Goal: Task Accomplishment & Management: Complete application form

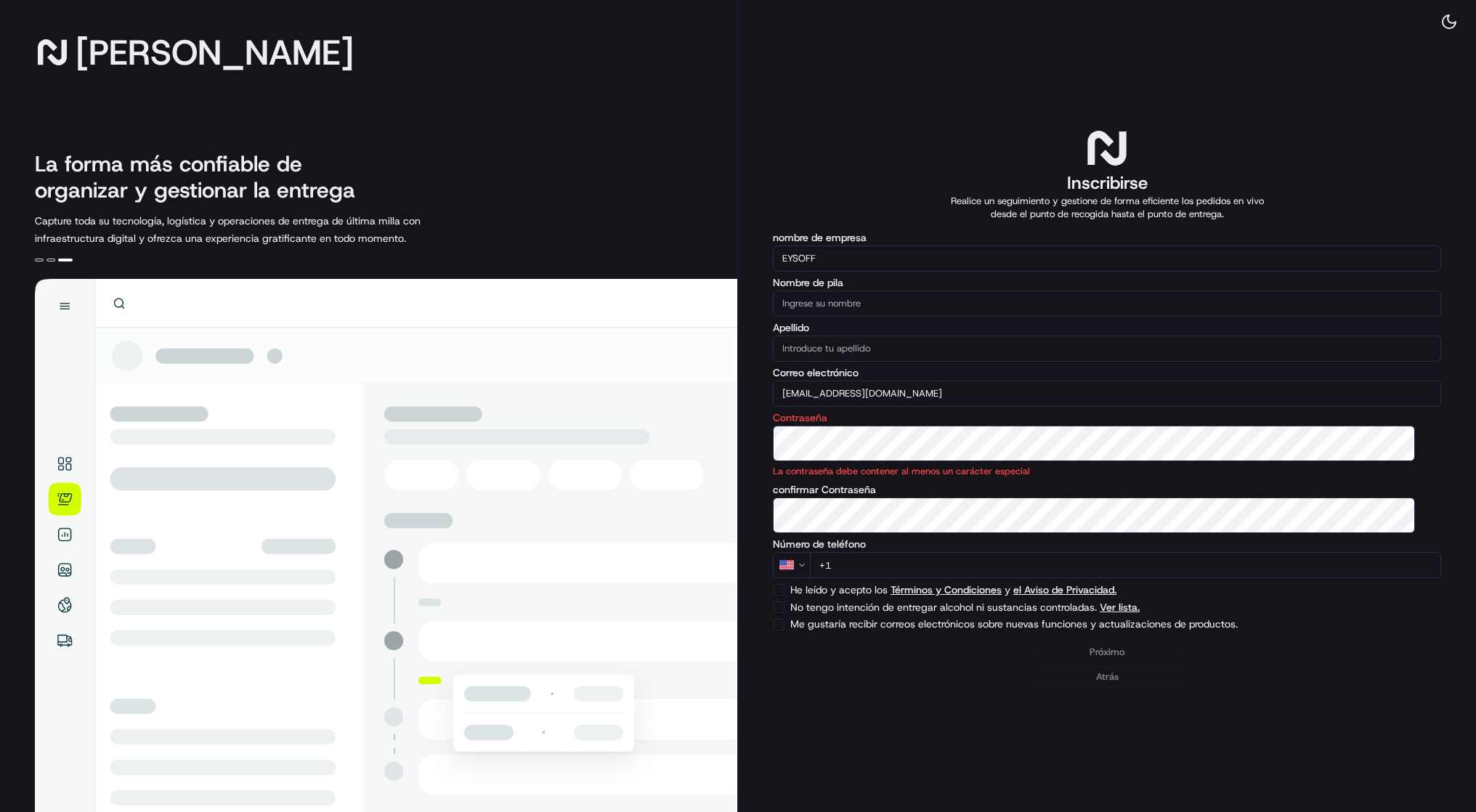
click at [935, 579] on input "+1" at bounding box center [1126, 565] width 632 height 27
type input "[PHONE_NUMBER]"
click at [928, 291] on input "Nombre de pila" at bounding box center [1107, 304] width 668 height 27
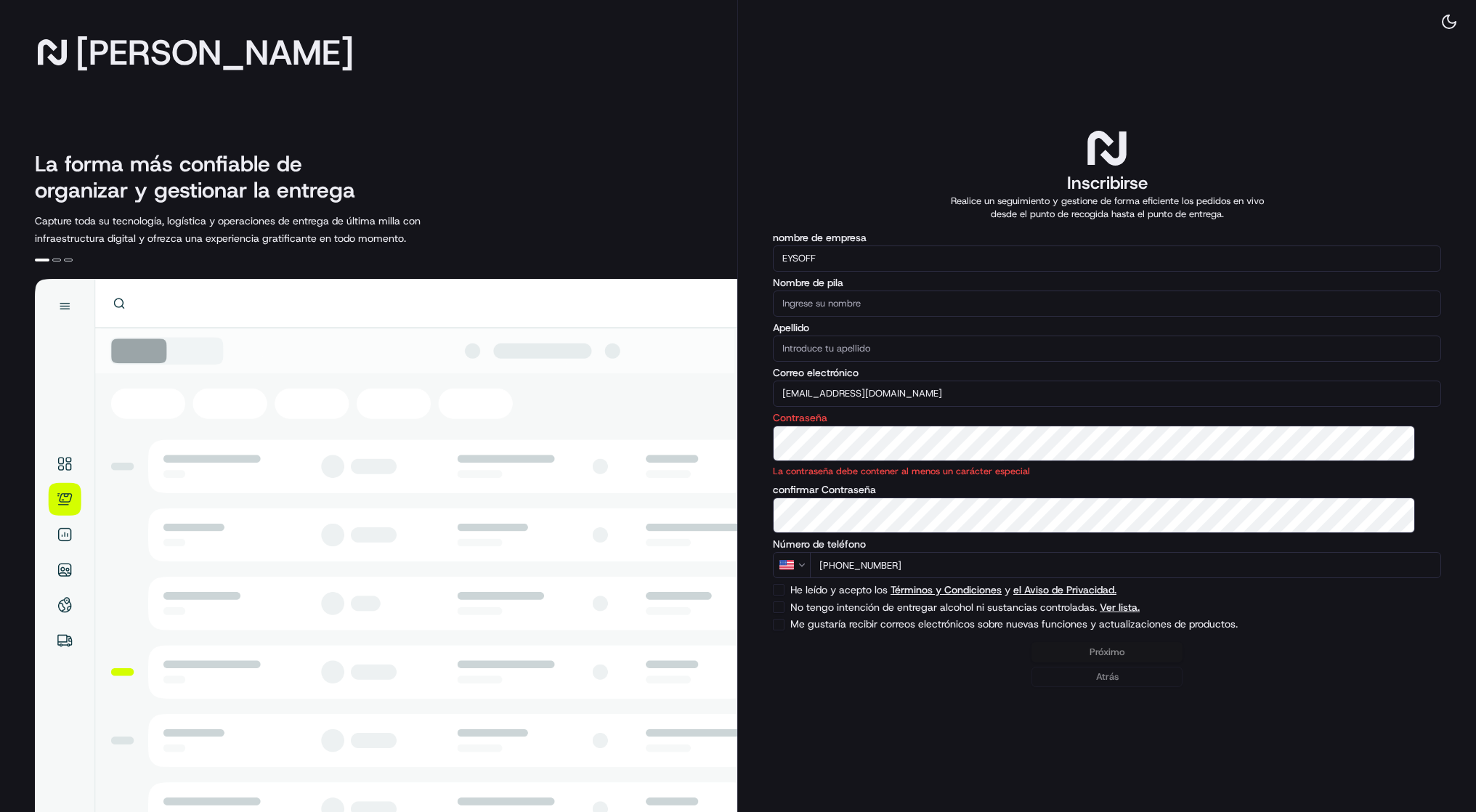
type input "E"
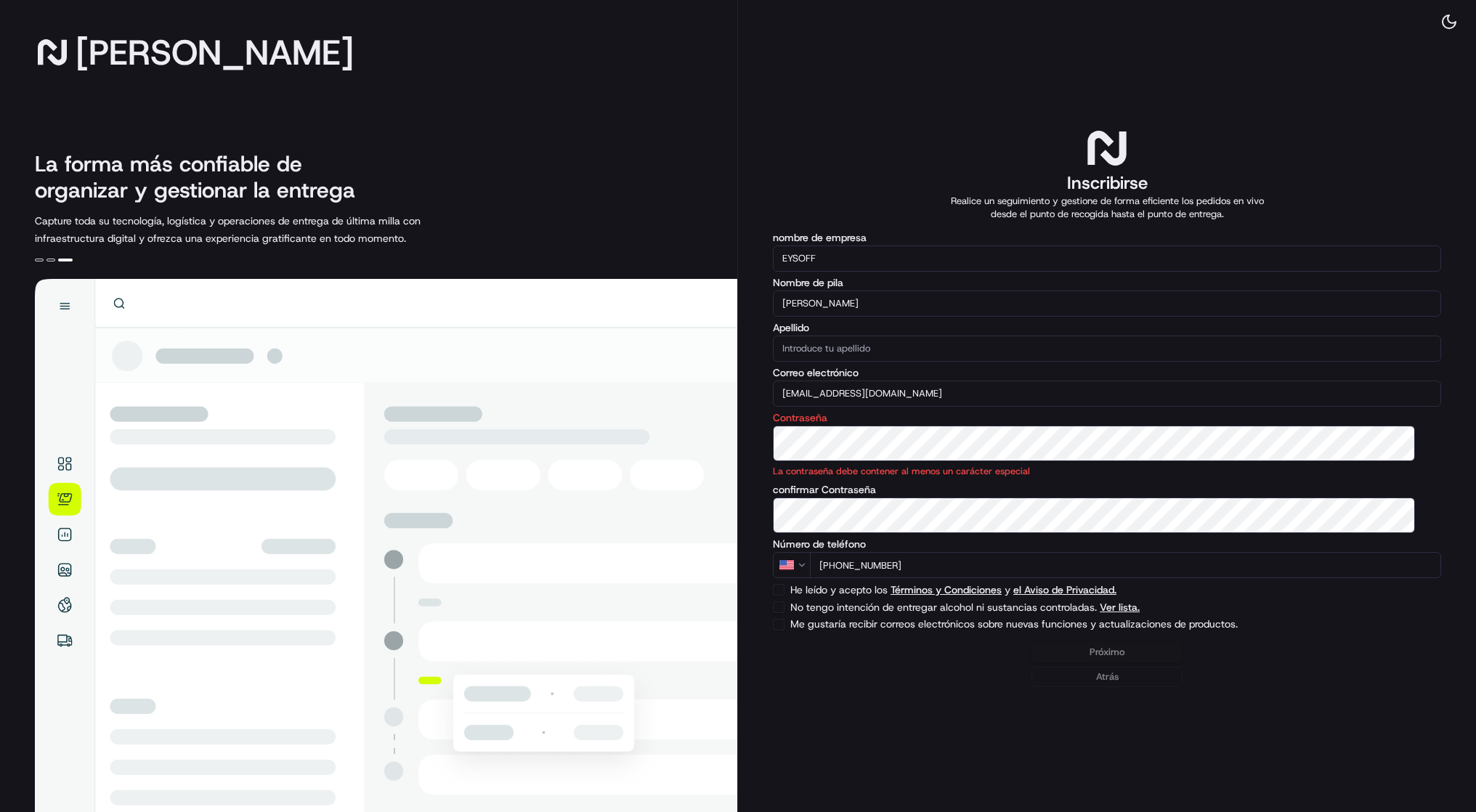
type input "[PERSON_NAME]"
click at [930, 337] on input "Apellido" at bounding box center [1107, 349] width 668 height 27
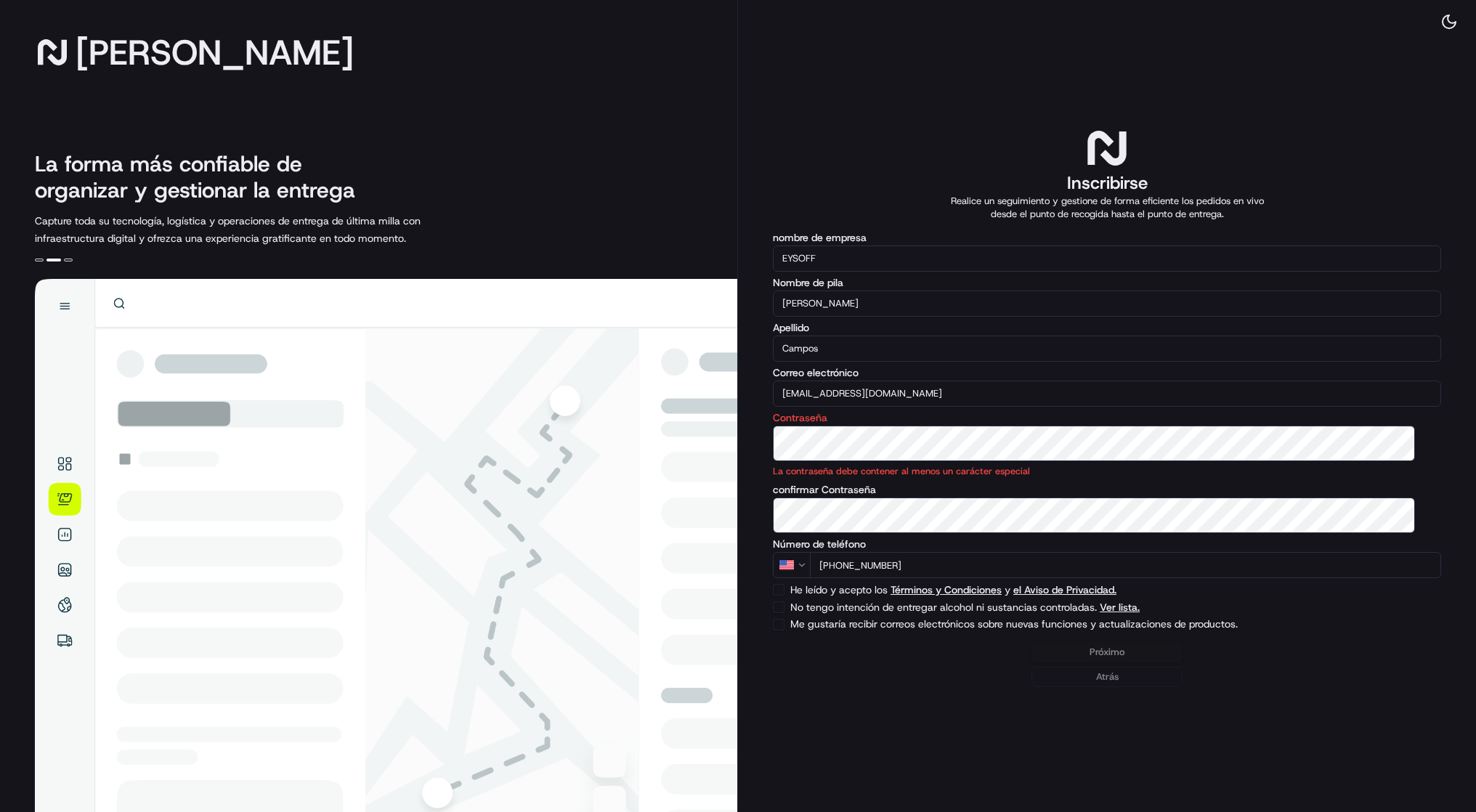
type input "Campos"
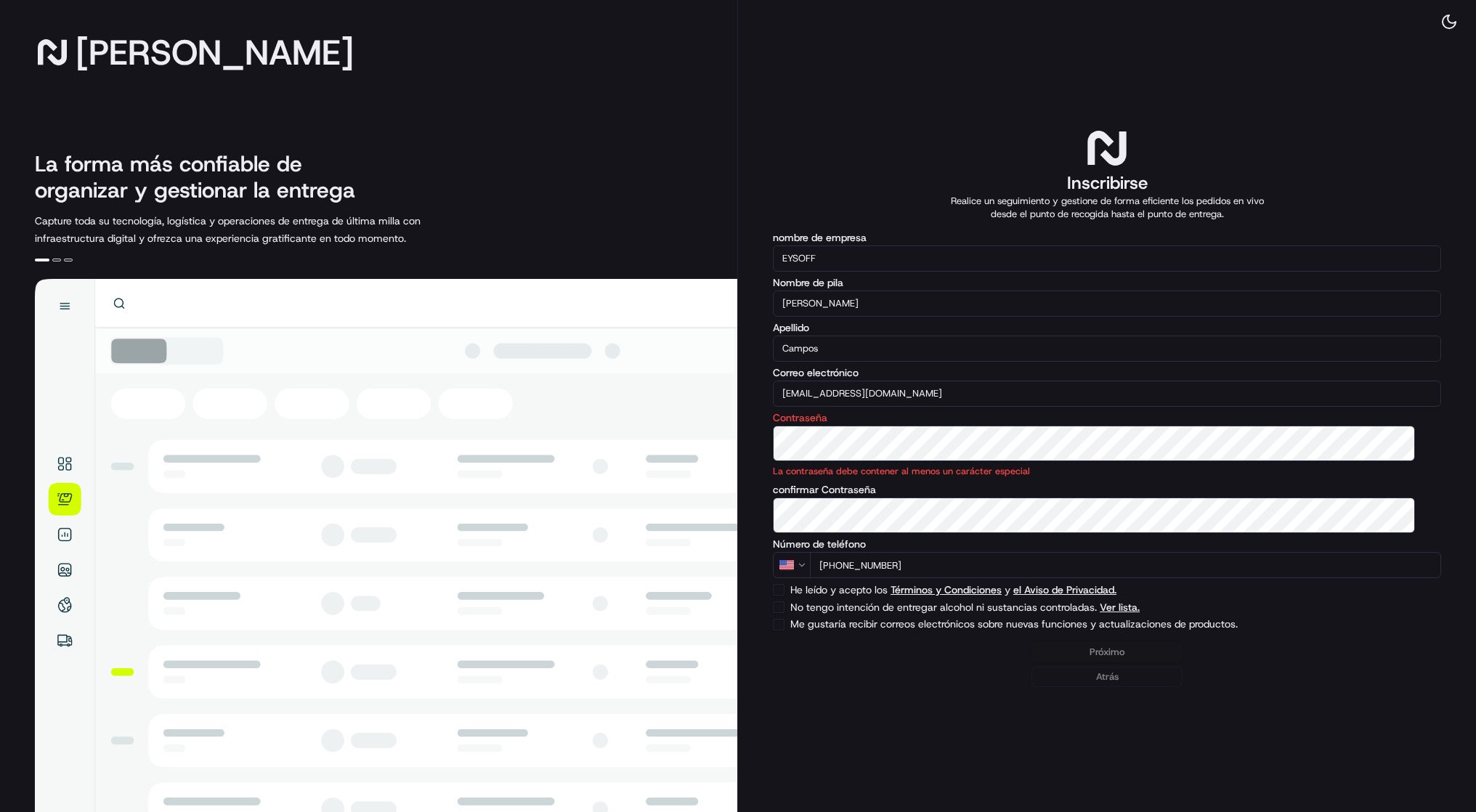
click at [1091, 688] on div "Próximo Atrás" at bounding box center [1107, 664] width 668 height 45
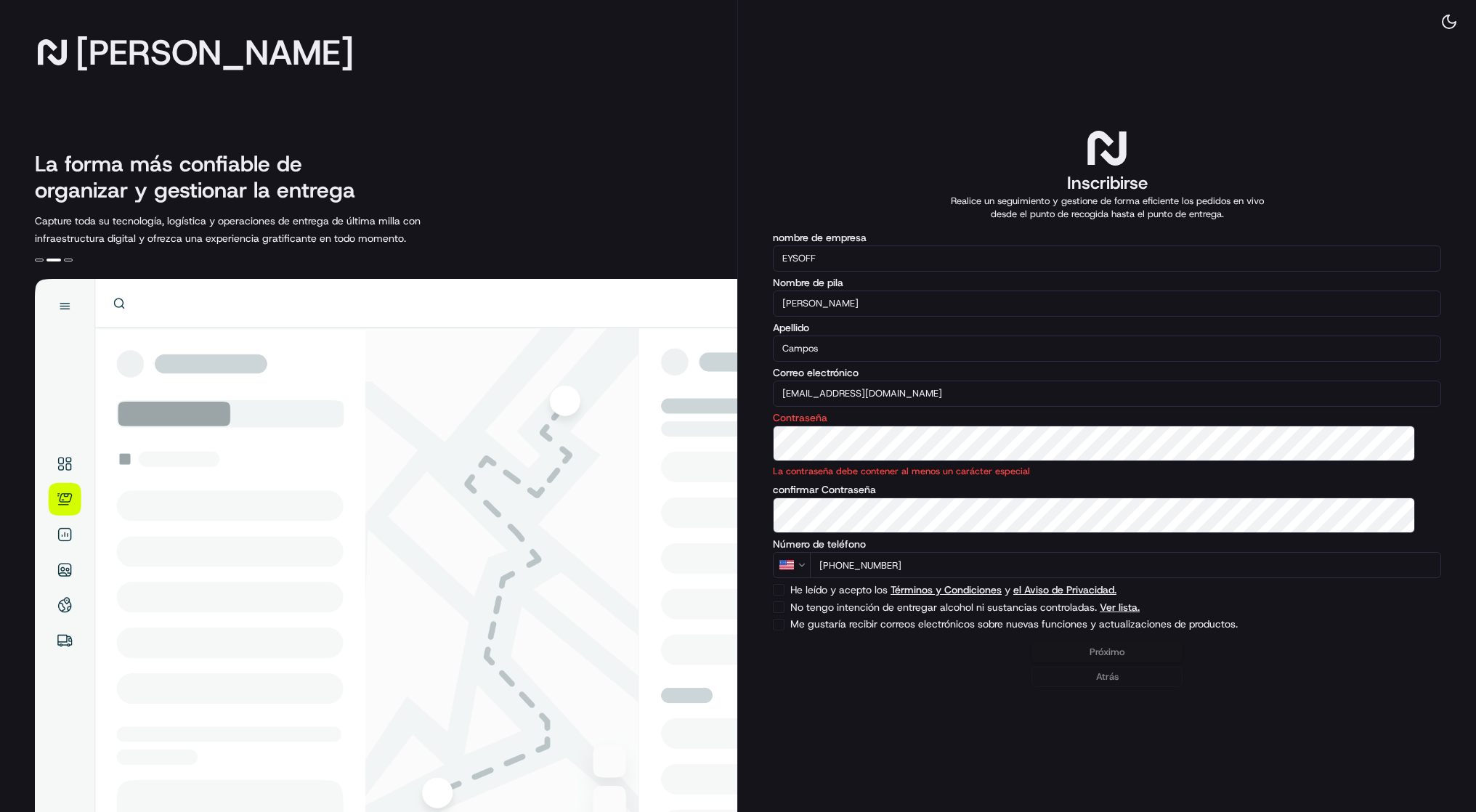
click at [1091, 688] on div "Próximo Atrás" at bounding box center [1107, 664] width 668 height 45
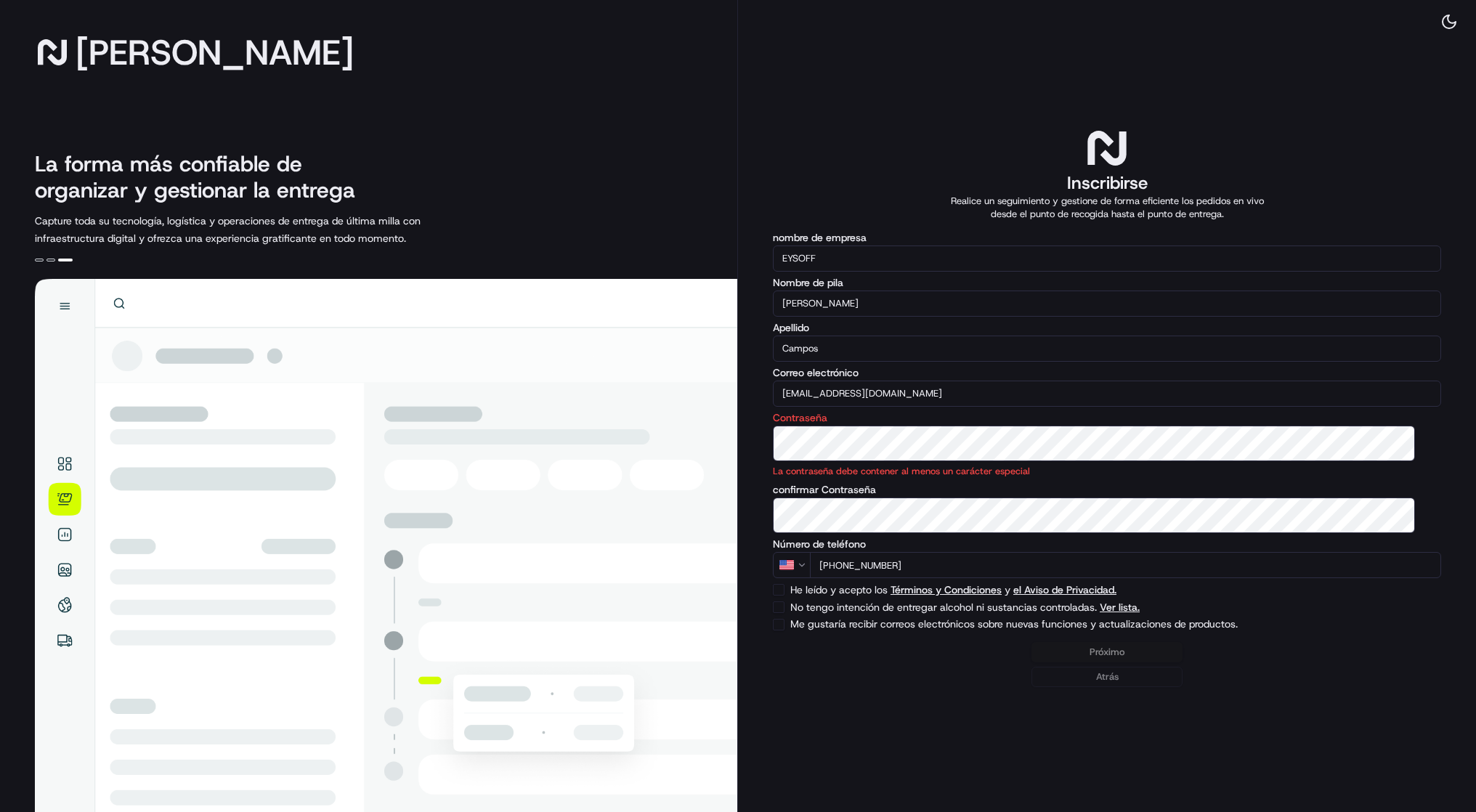
click at [773, 541] on div "Inscribirse Realice un seguimiento y gestione de forma eficiente los pedidos en…" at bounding box center [1107, 406] width 738 height 812
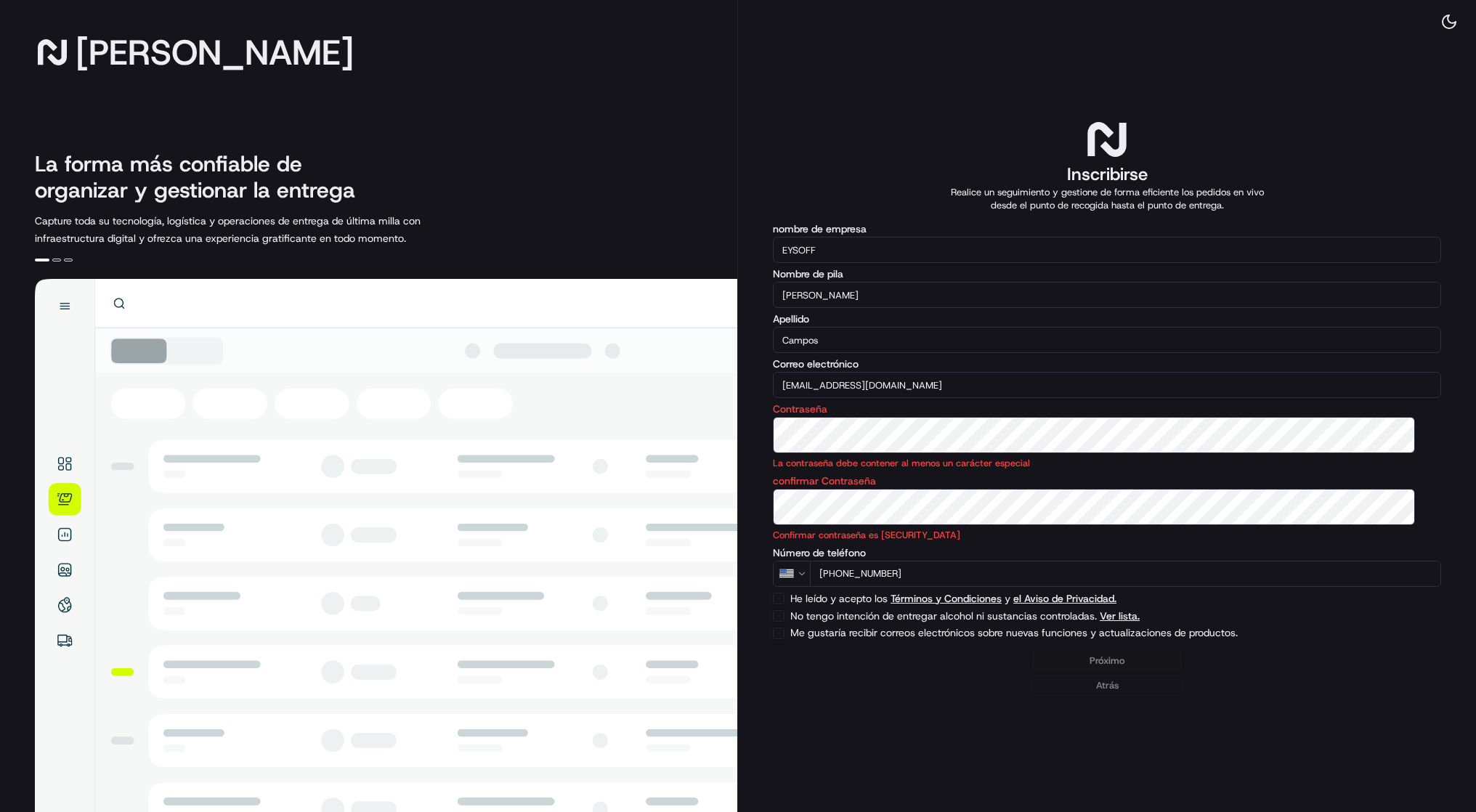
click at [770, 451] on div "Inscribirse Realice un seguimiento y gestione de forma eficiente los pedidos en…" at bounding box center [1107, 406] width 738 height 812
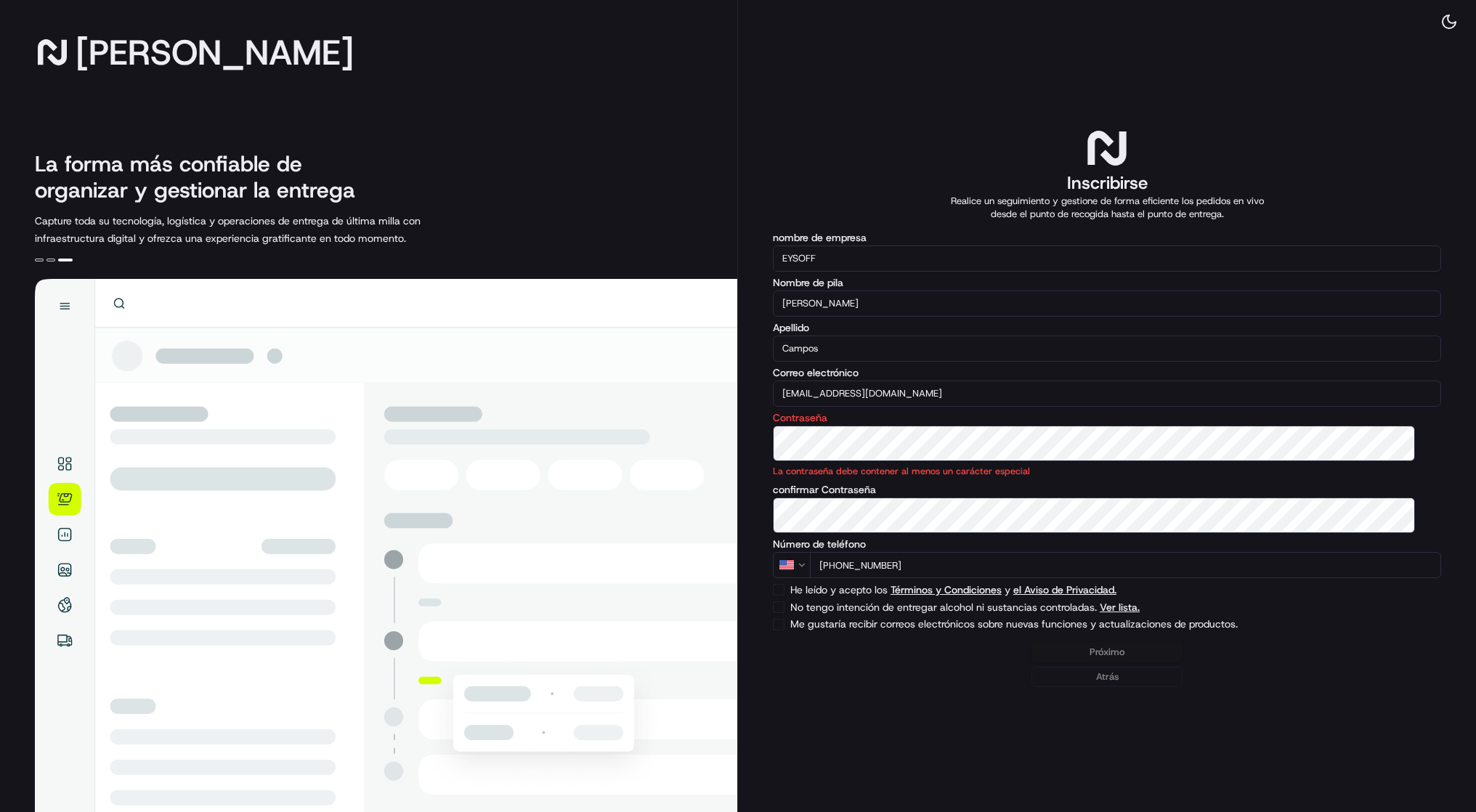
click at [1112, 688] on div "Próximo Atrás" at bounding box center [1107, 664] width 668 height 45
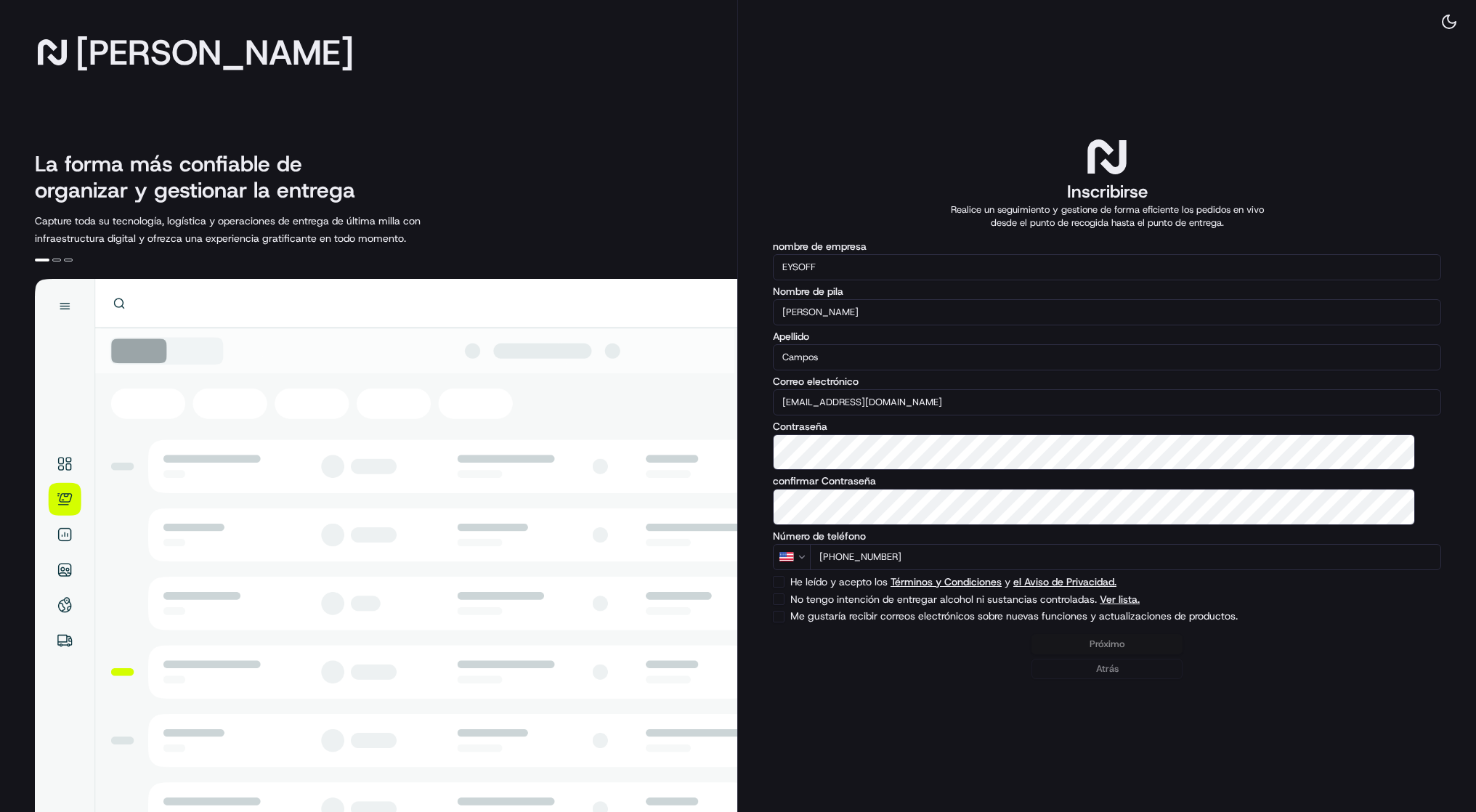
click at [1104, 679] on div "Próximo Atrás" at bounding box center [1107, 656] width 668 height 45
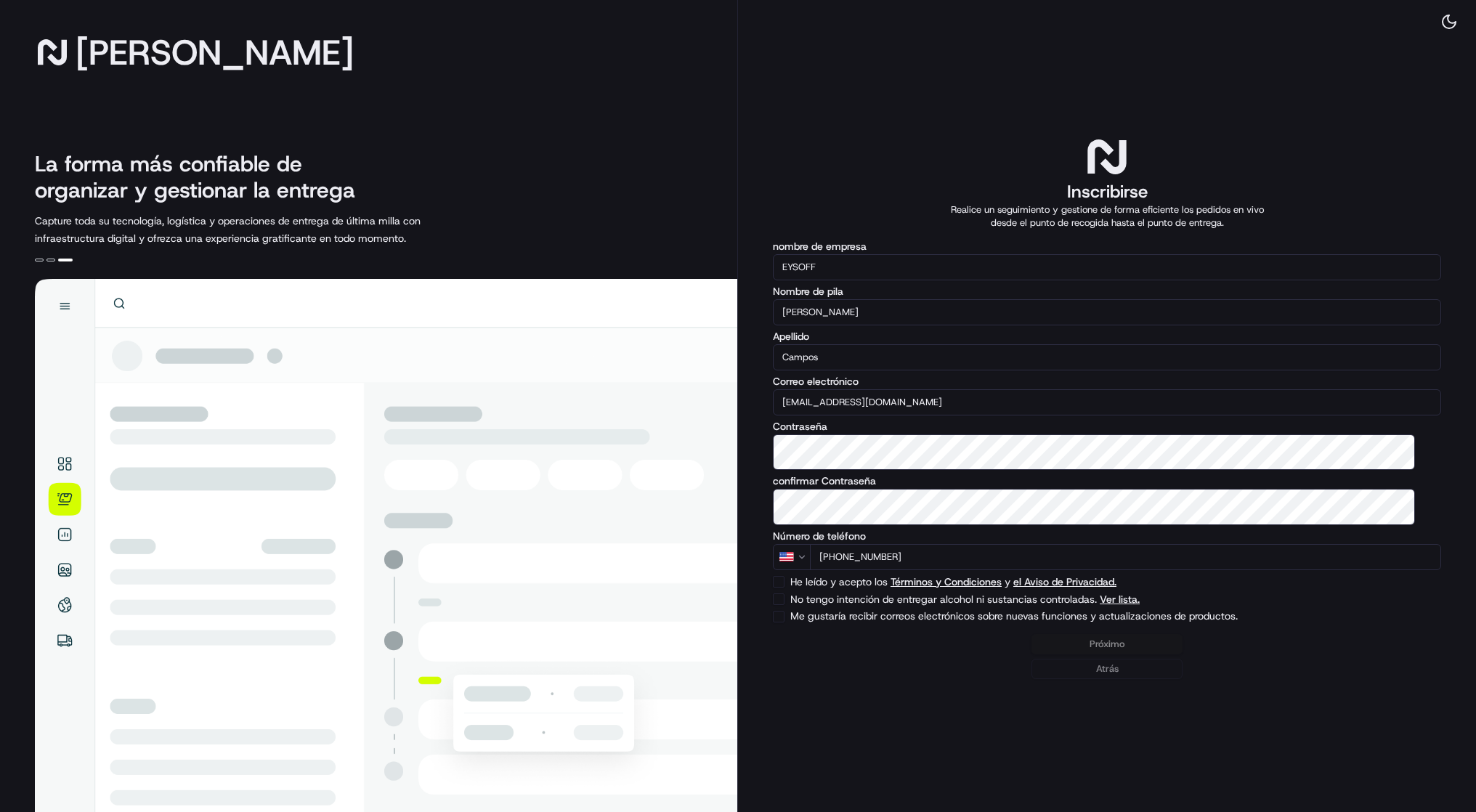
click at [448, 575] on img at bounding box center [386, 570] width 702 height 582
click at [74, 410] on img at bounding box center [386, 570] width 702 height 582
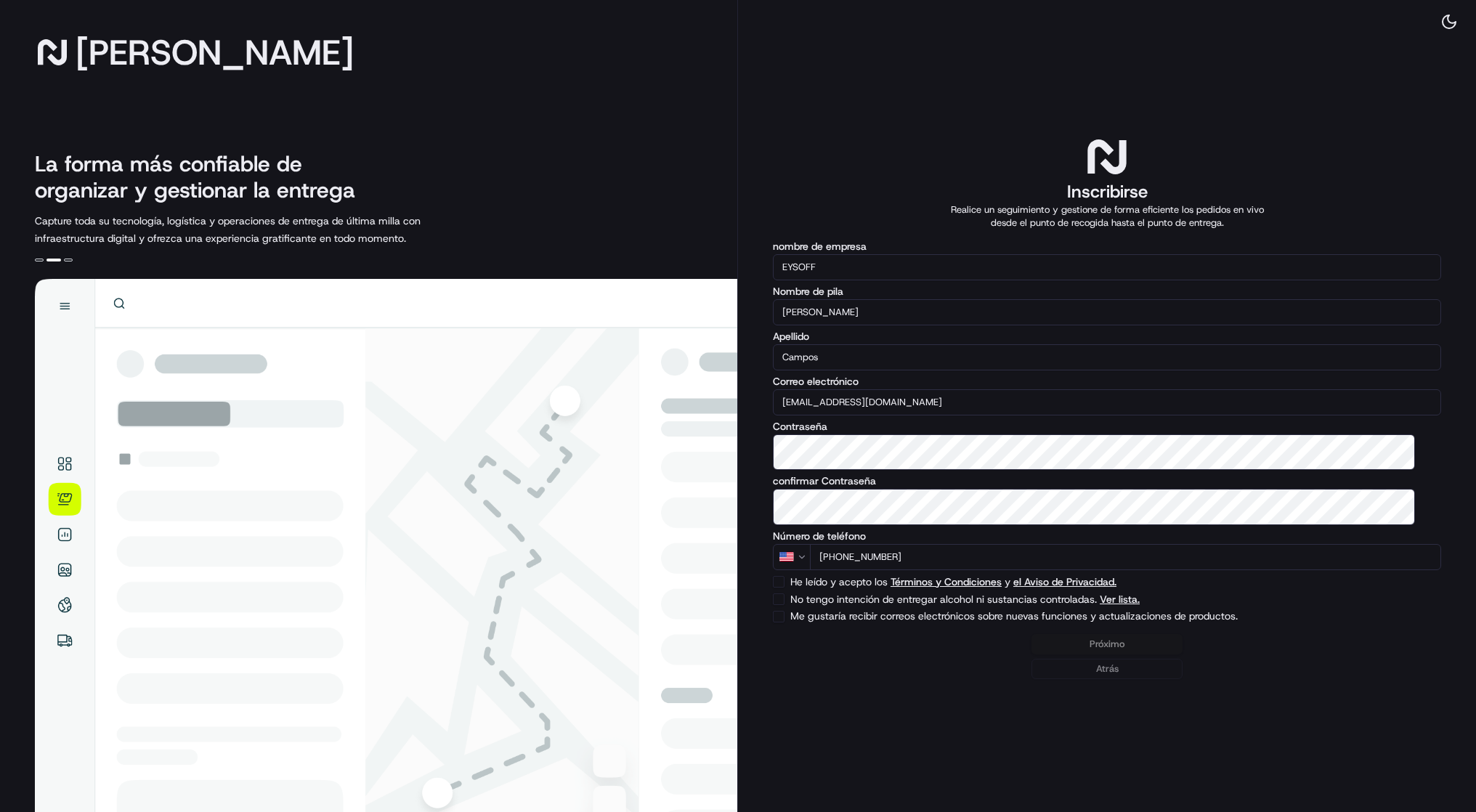
click at [785, 587] on button "He leído y acepto los Términos y Condiciones y el Aviso de Privacidad." at bounding box center [779, 582] width 12 height 12
checkbox input "true"
click at [785, 605] on button "No tengo intención de entregar alcohol ni sustancias controladas. Ver lista." at bounding box center [779, 599] width 12 height 12
checkbox input "true"
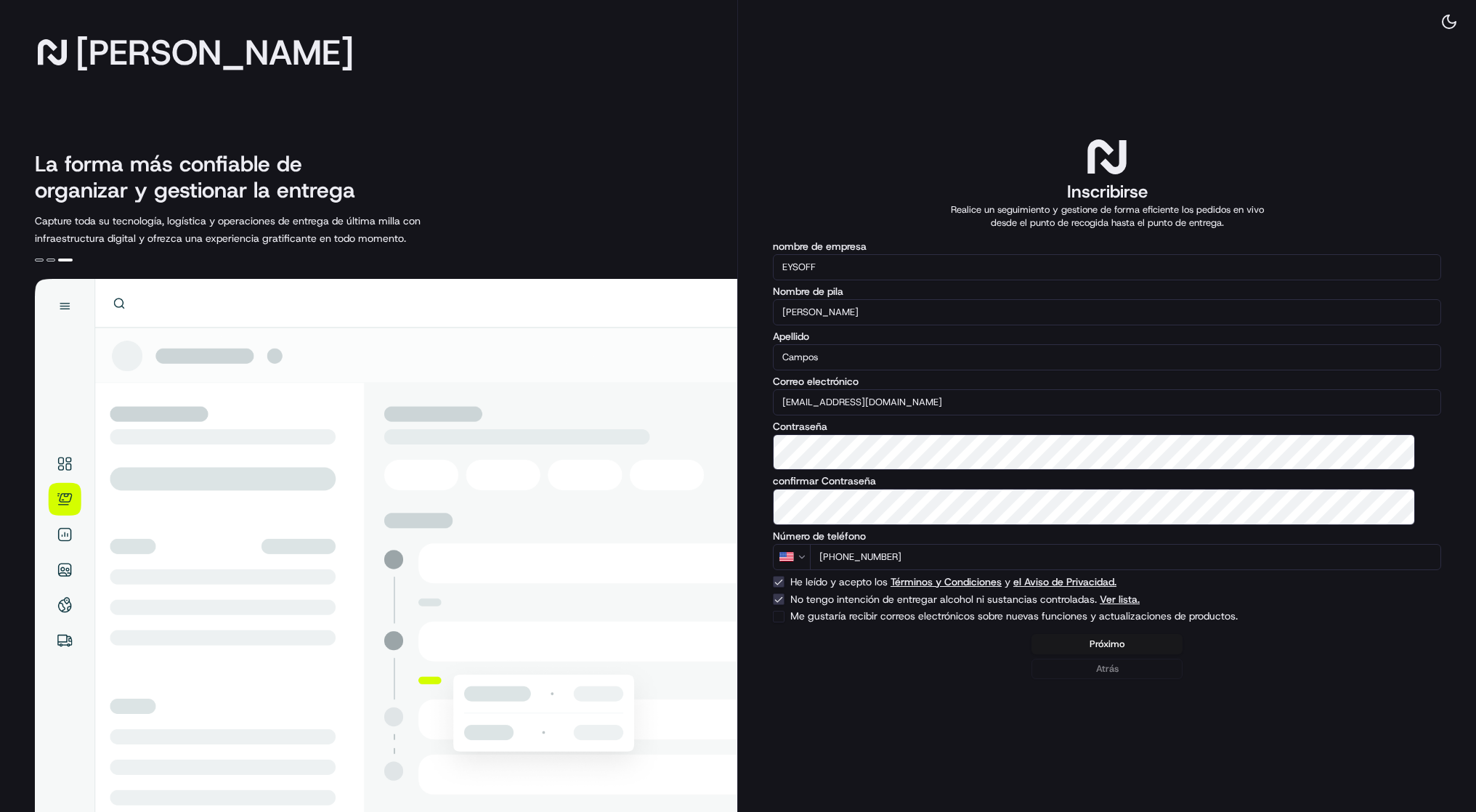
click at [785, 623] on button "Me gustaría recibir correos electrónicos sobre nuevas funciones y actualizacion…" at bounding box center [779, 617] width 12 height 12
checkbox input "true"
click at [1117, 650] on font "Próximo" at bounding box center [1106, 643] width 35 height 13
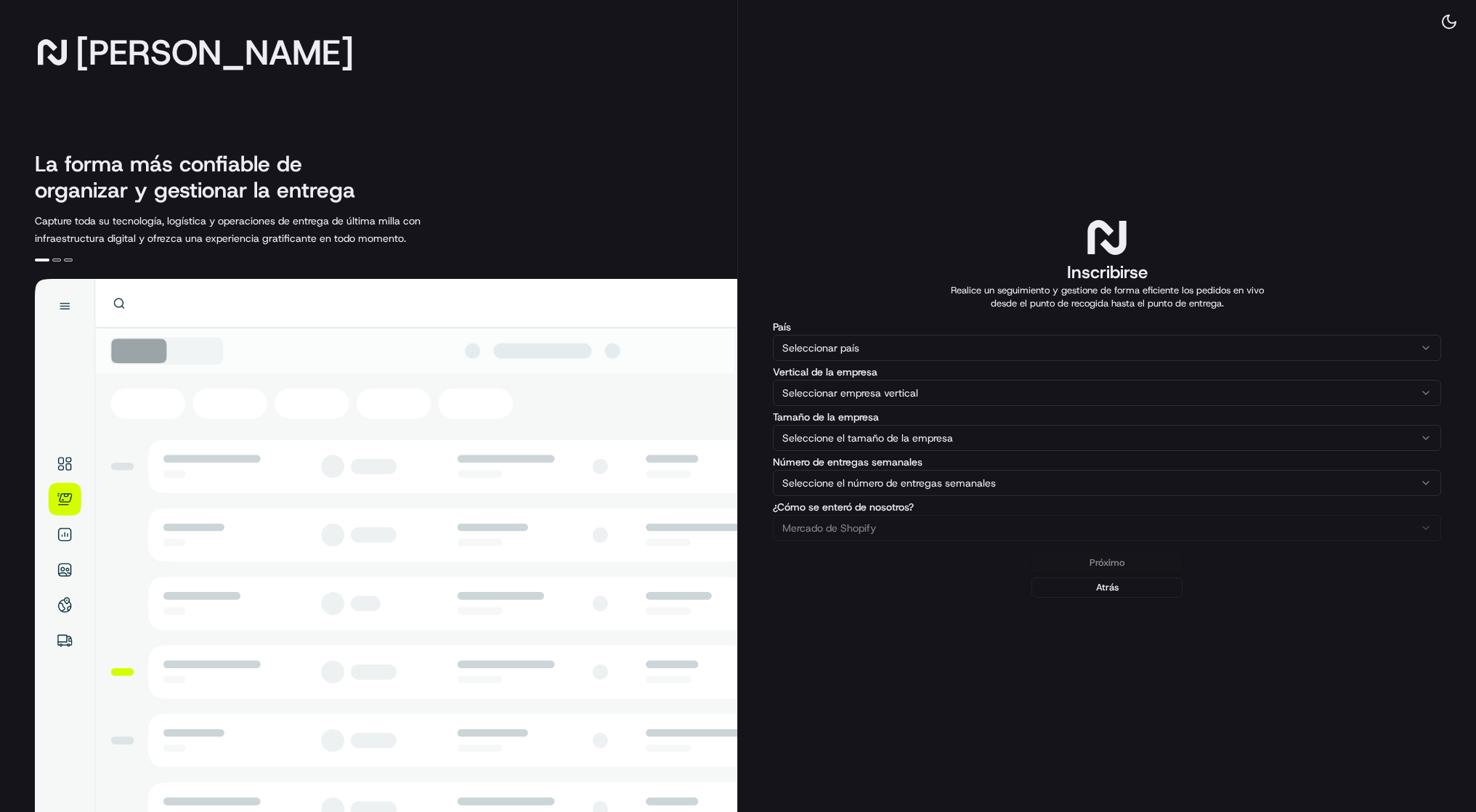
click at [1017, 330] on html "[PERSON_NAME] La forma más confiable de organizar y gestionar la entrega Captur…" at bounding box center [738, 406] width 1476 height 812
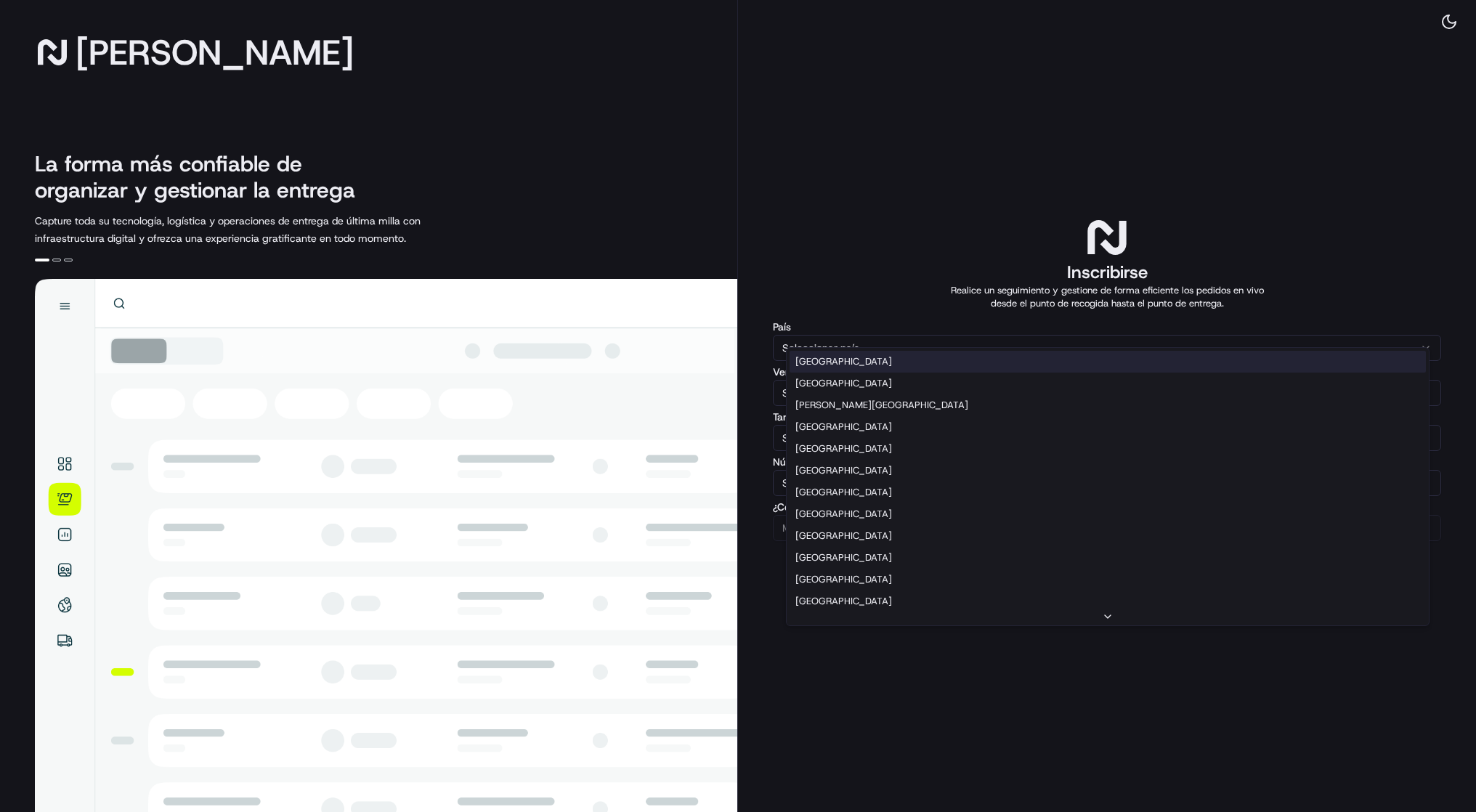
select select "US"
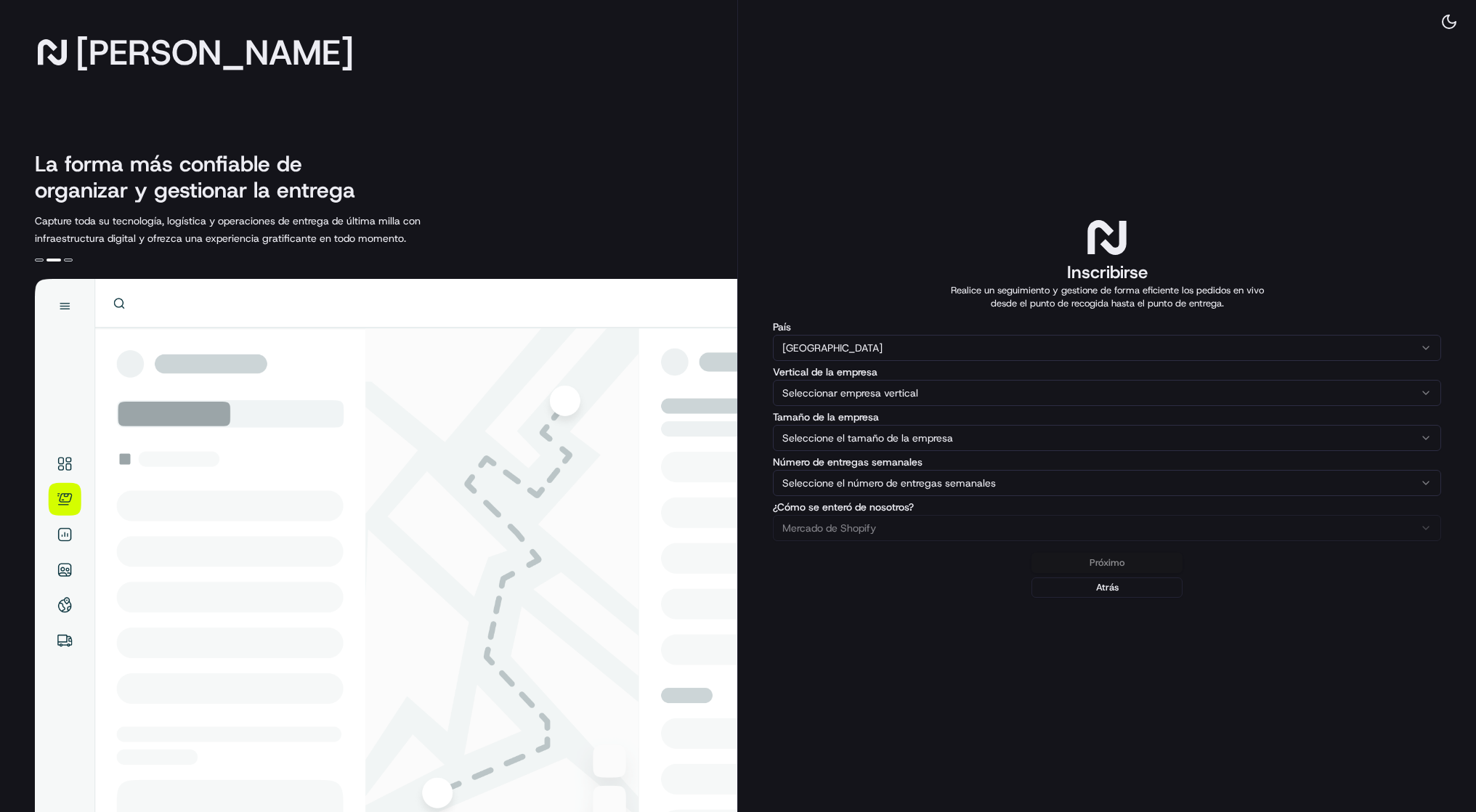
click at [949, 389] on html "[PERSON_NAME] La forma más confiable de organizar y gestionar la entrega Captur…" at bounding box center [738, 406] width 1476 height 812
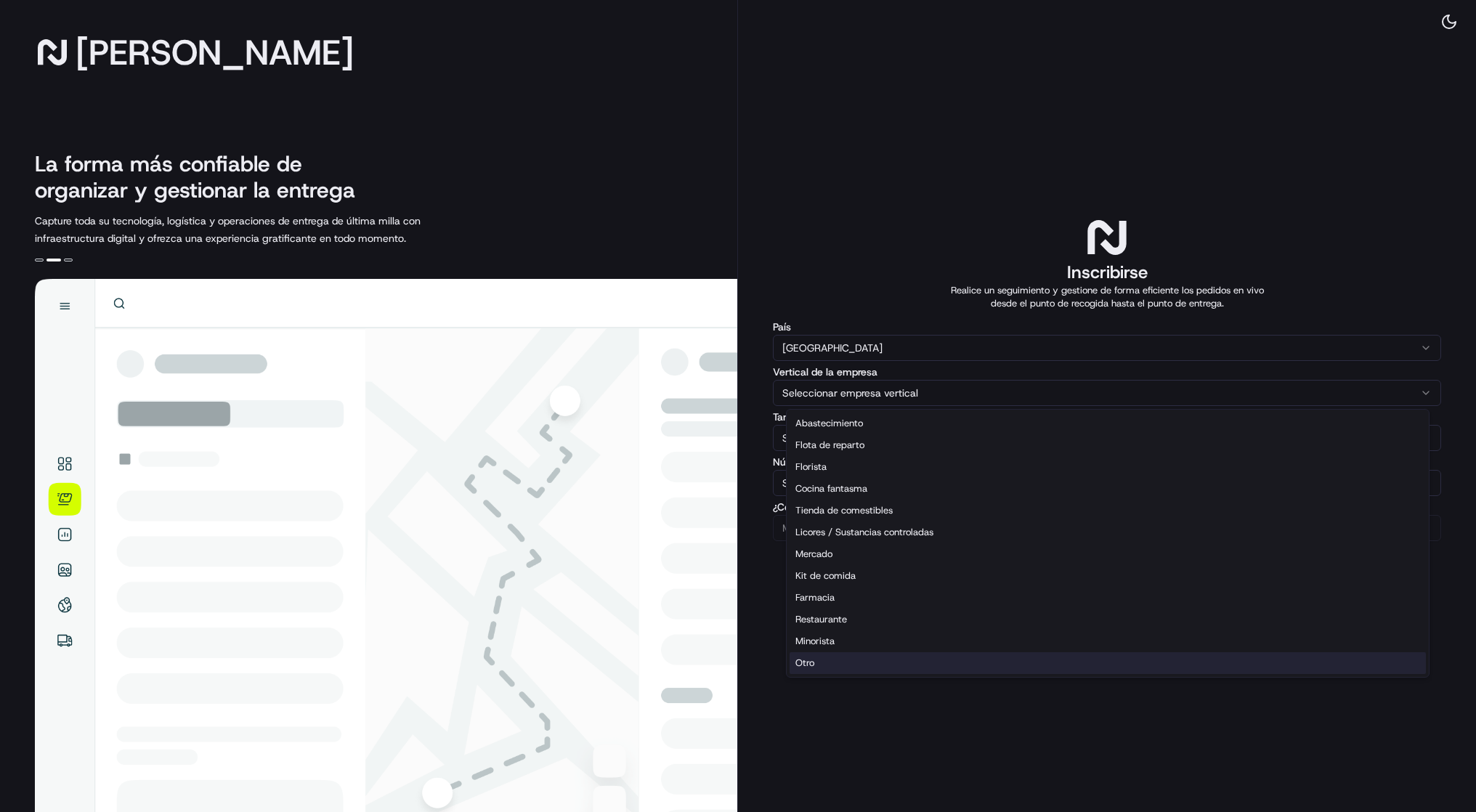
select select "Other"
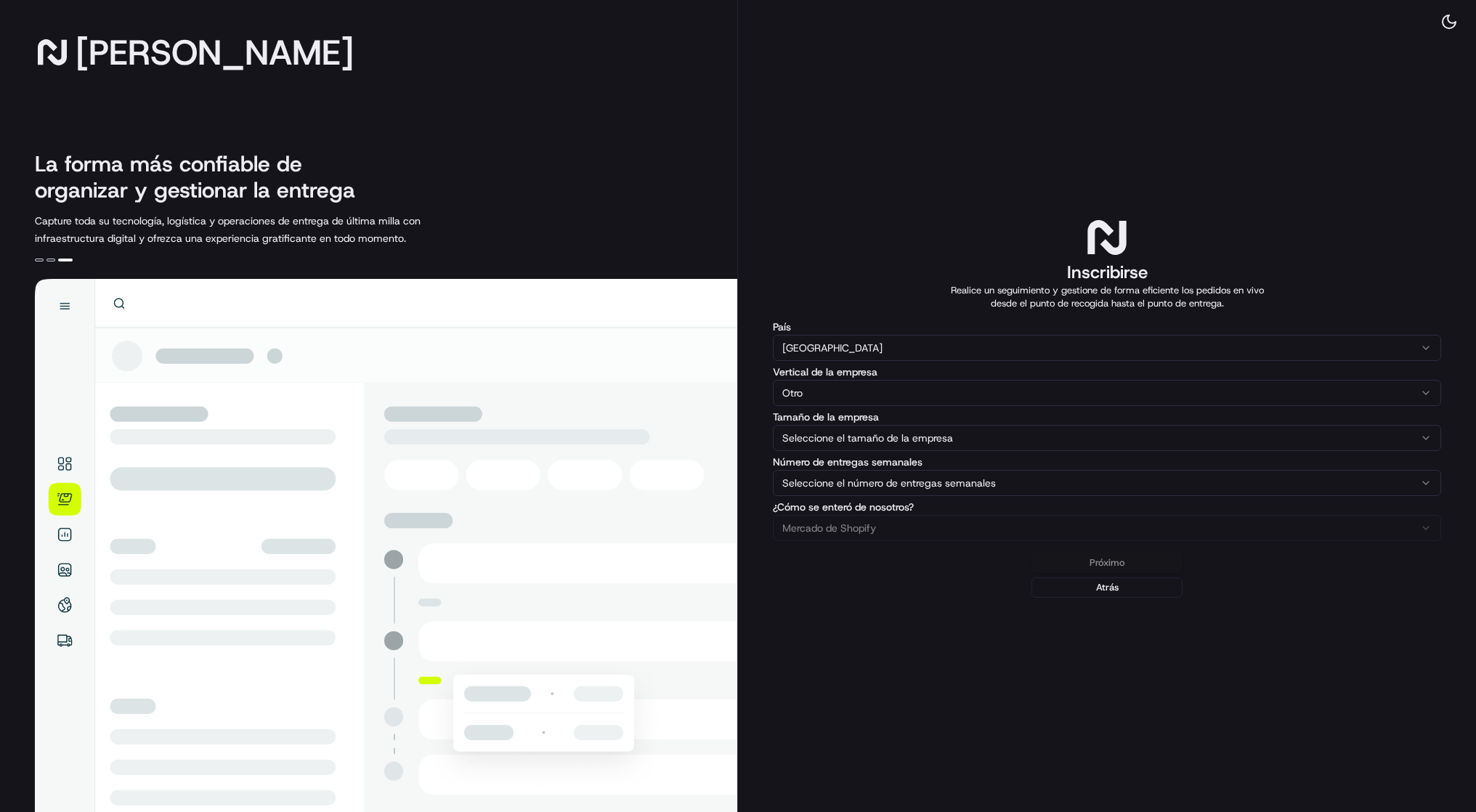
click at [878, 450] on html "[PERSON_NAME] La forma más confiable de organizar y gestionar la entrega Captur…" at bounding box center [738, 406] width 1476 height 812
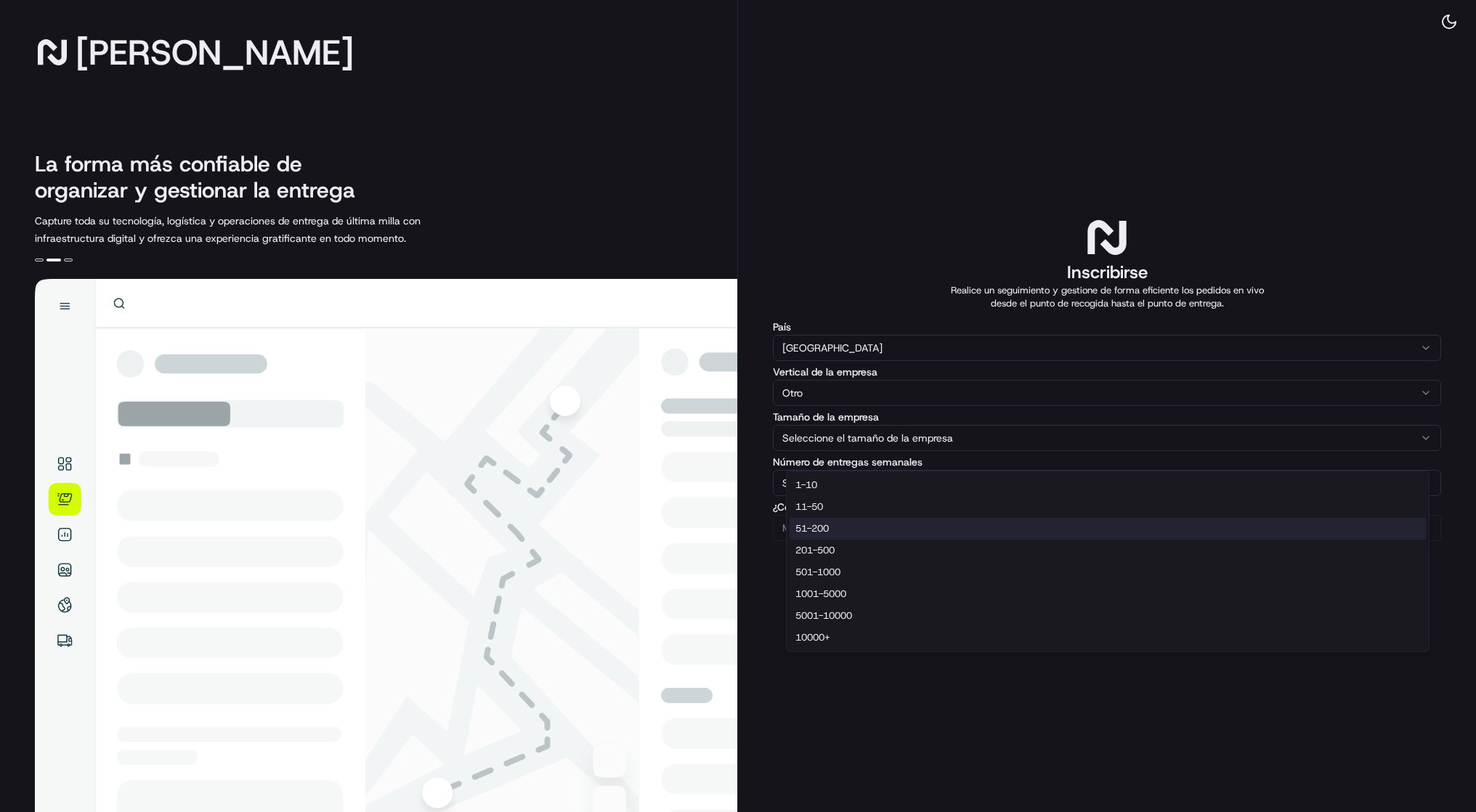
select select "51-200"
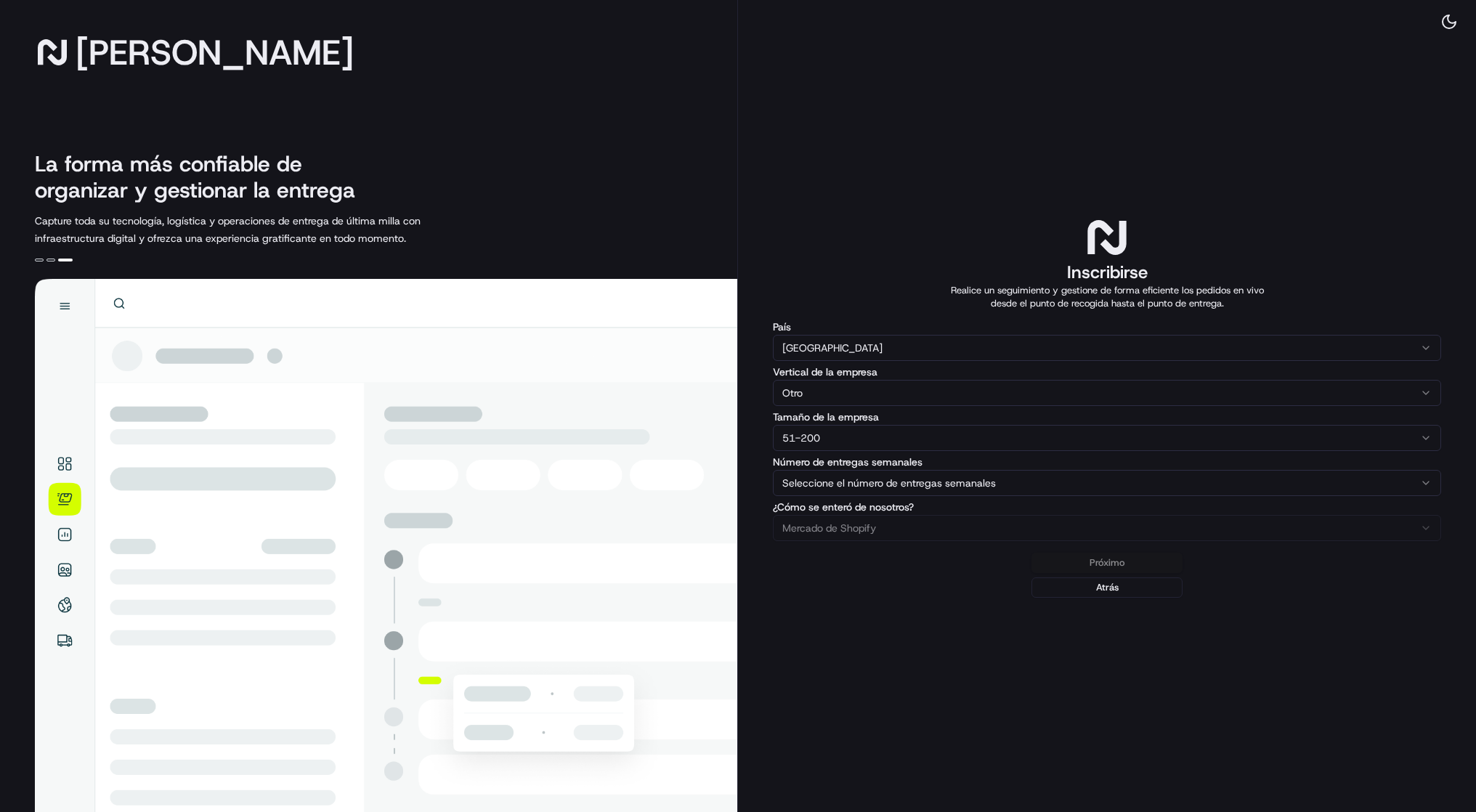
click at [881, 507] on html "[PERSON_NAME] La forma más confiable de organizar y gestionar la entrega Captur…" at bounding box center [738, 406] width 1476 height 812
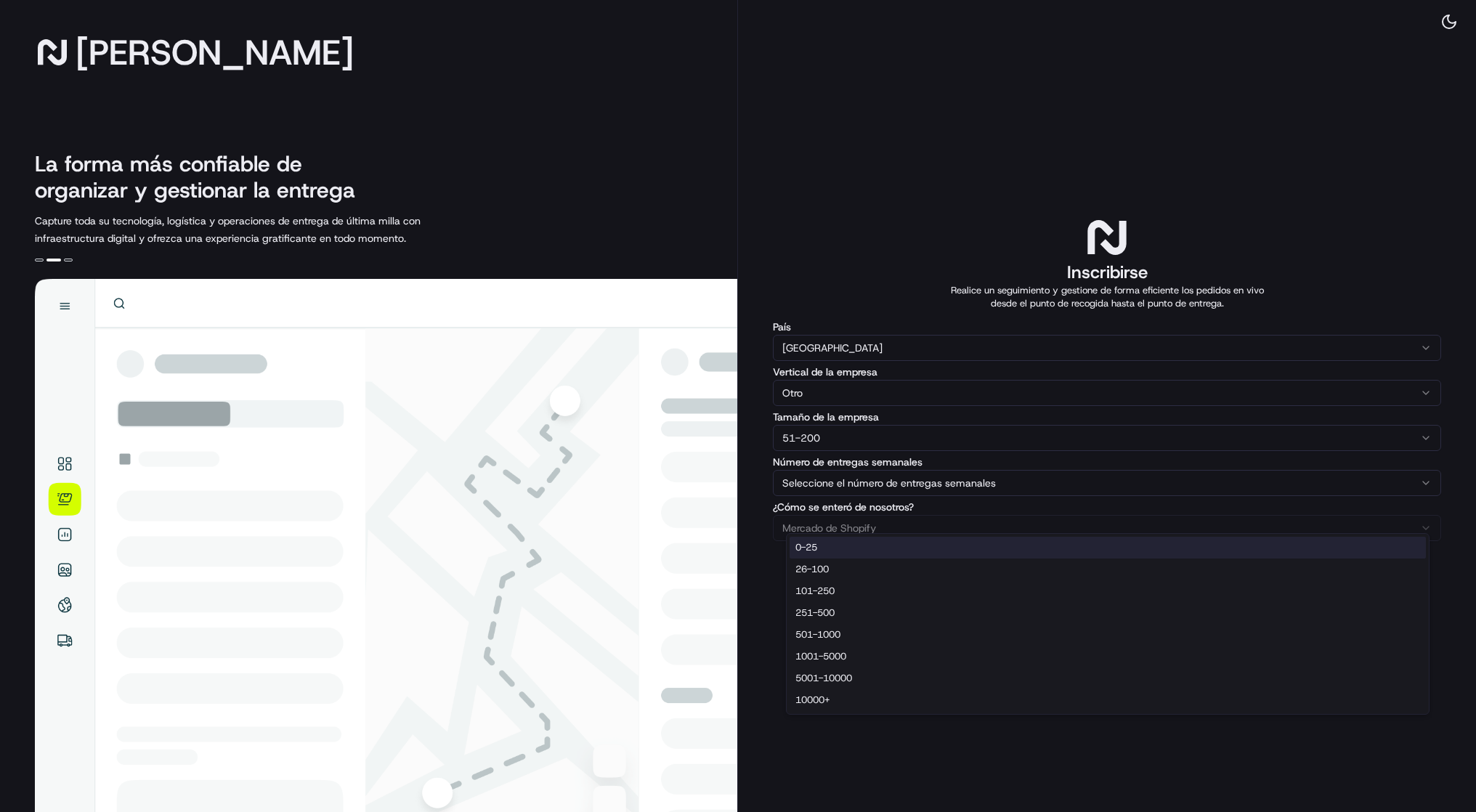
select select "0-25"
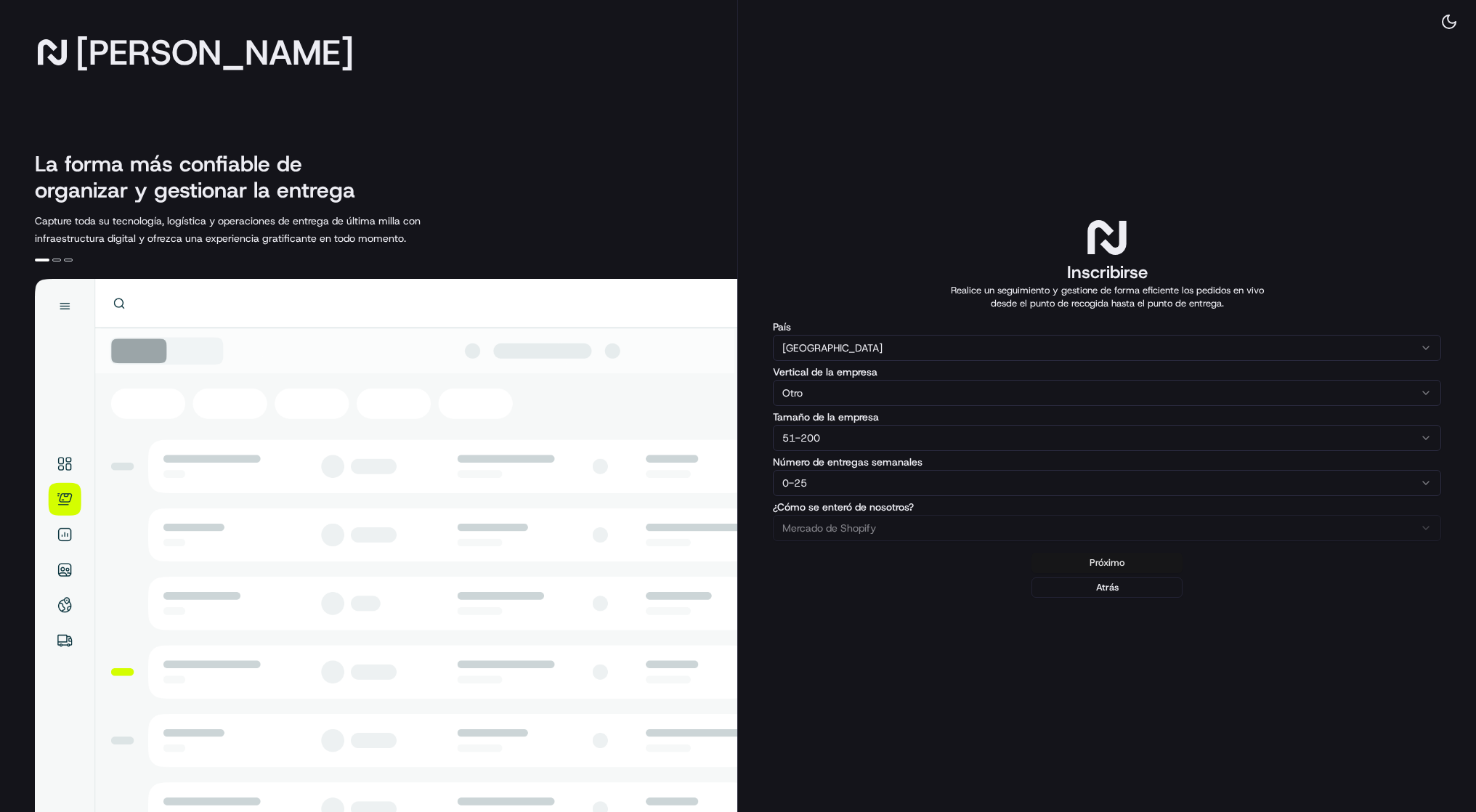
click at [1136, 573] on button "Próximo" at bounding box center [1106, 563] width 151 height 21
click at [1043, 598] on div "Próximo Atrás" at bounding box center [1107, 575] width 668 height 45
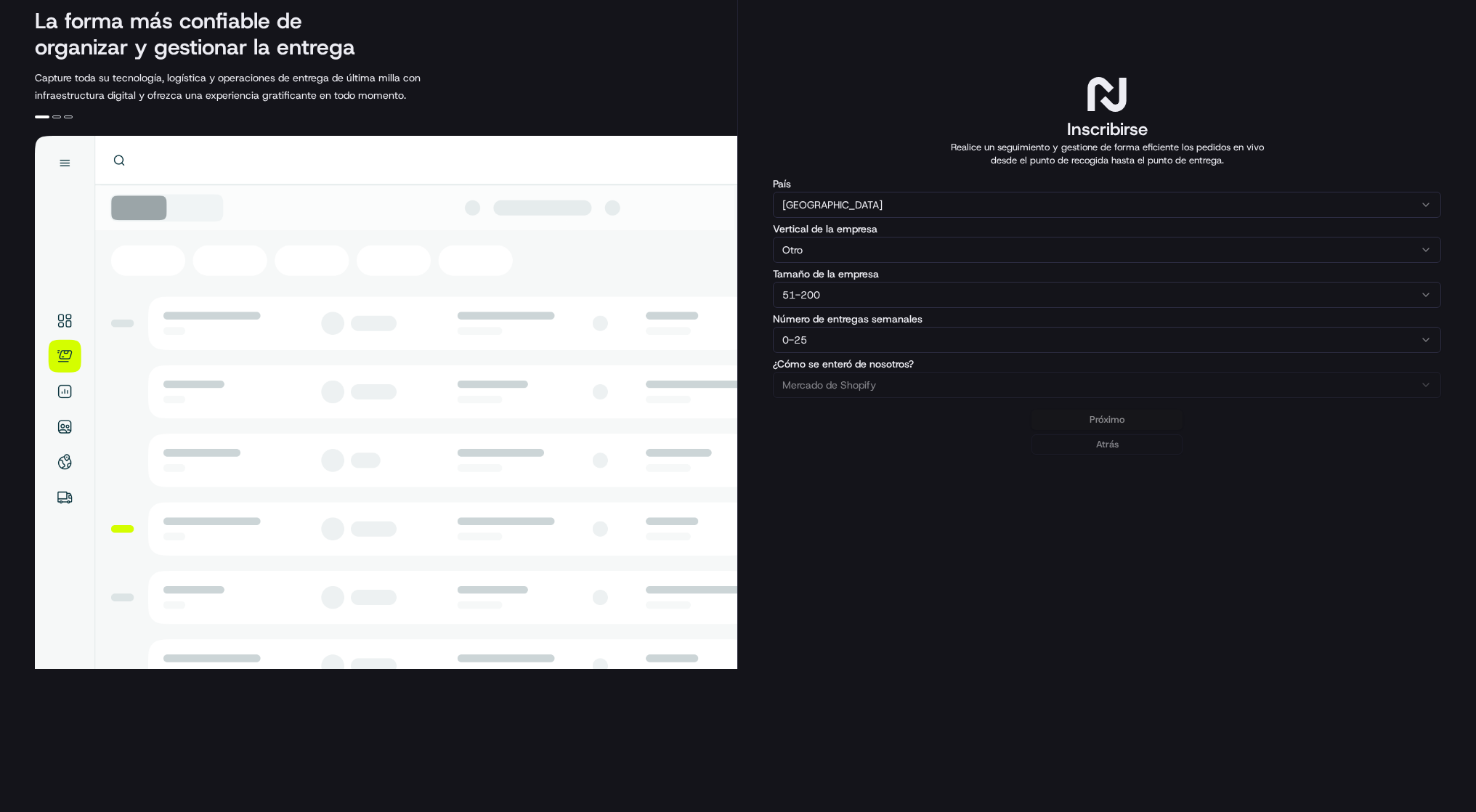
scroll to position [163, 0]
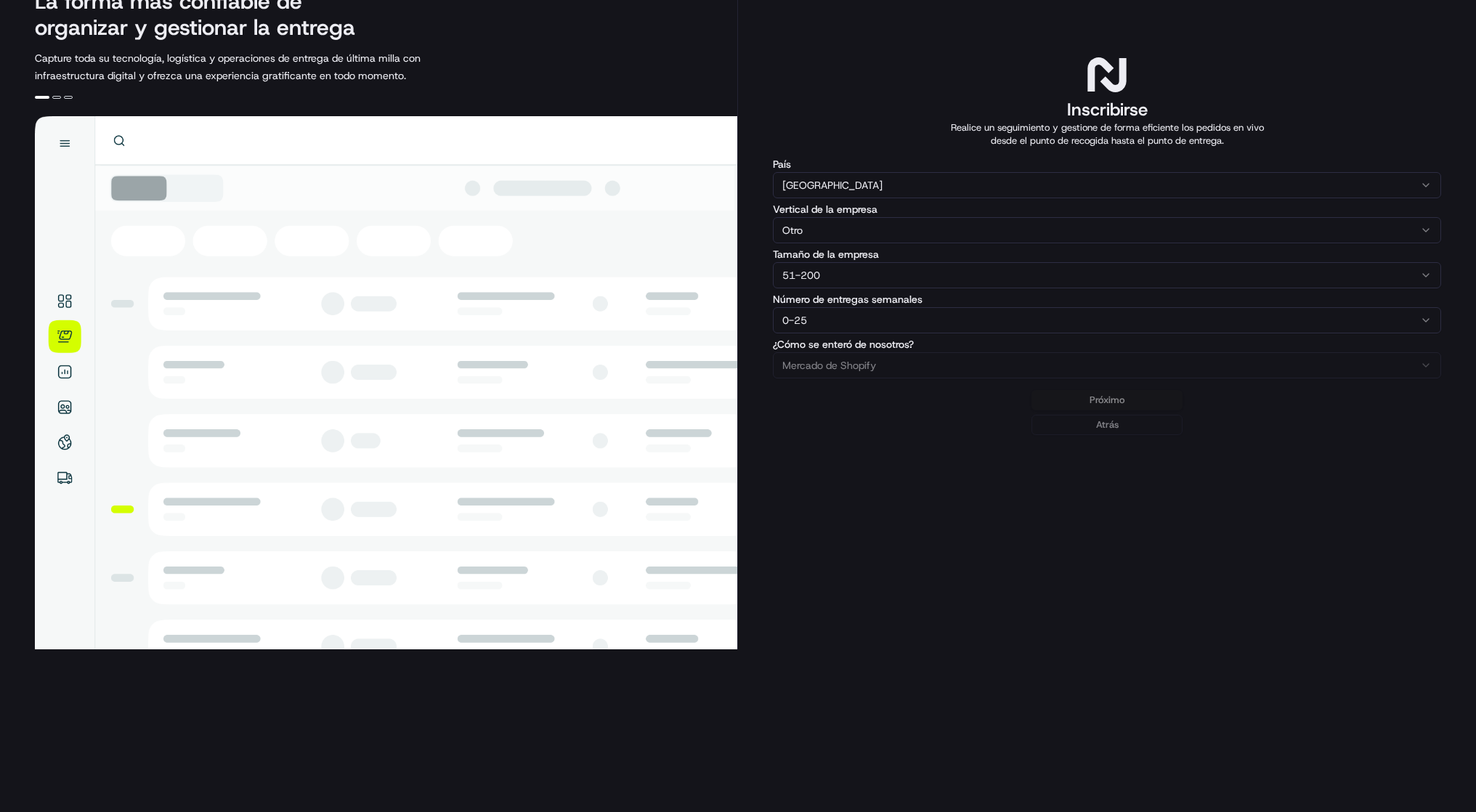
click at [1077, 435] on div "Próximo Atrás" at bounding box center [1107, 412] width 668 height 45
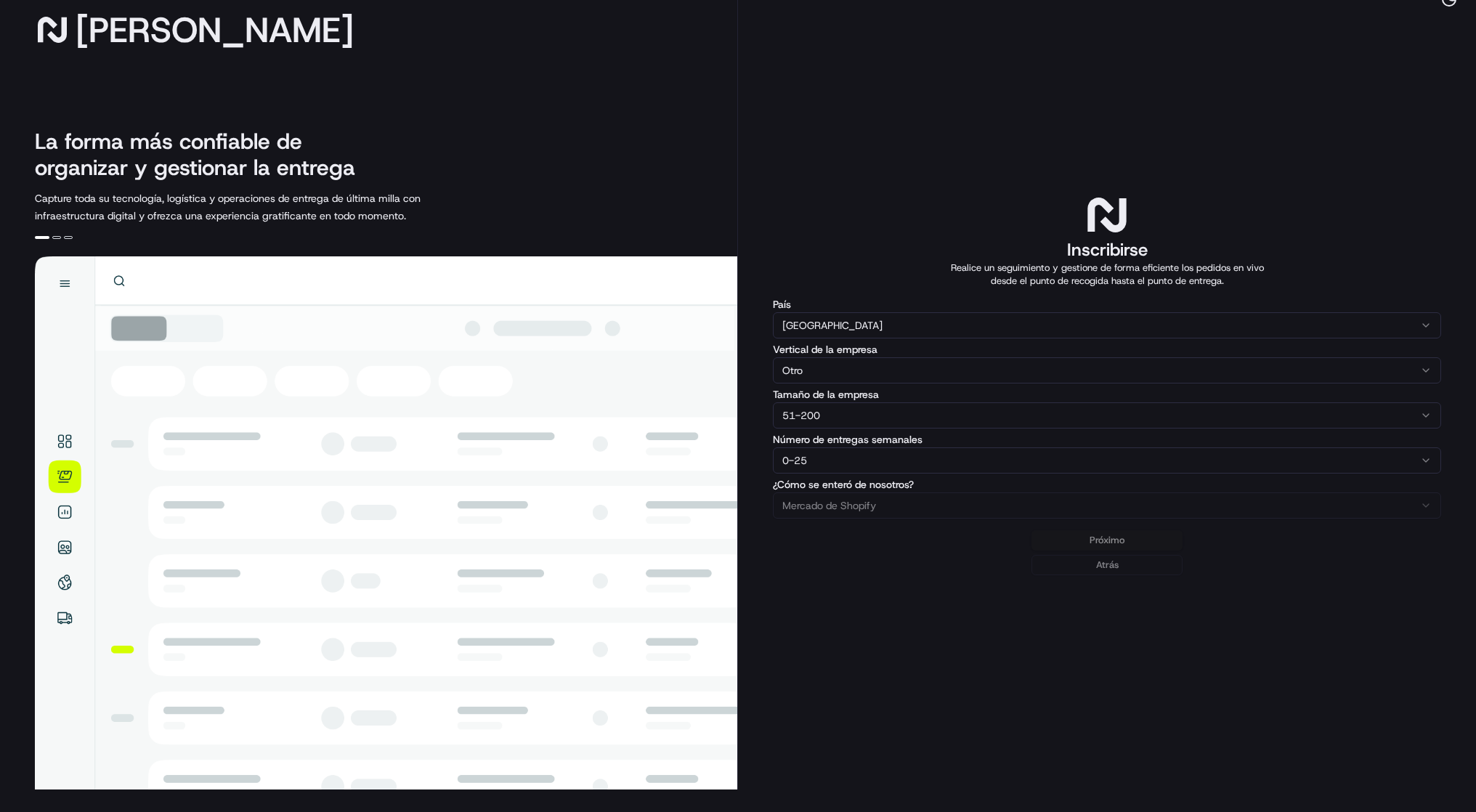
scroll to position [0, 0]
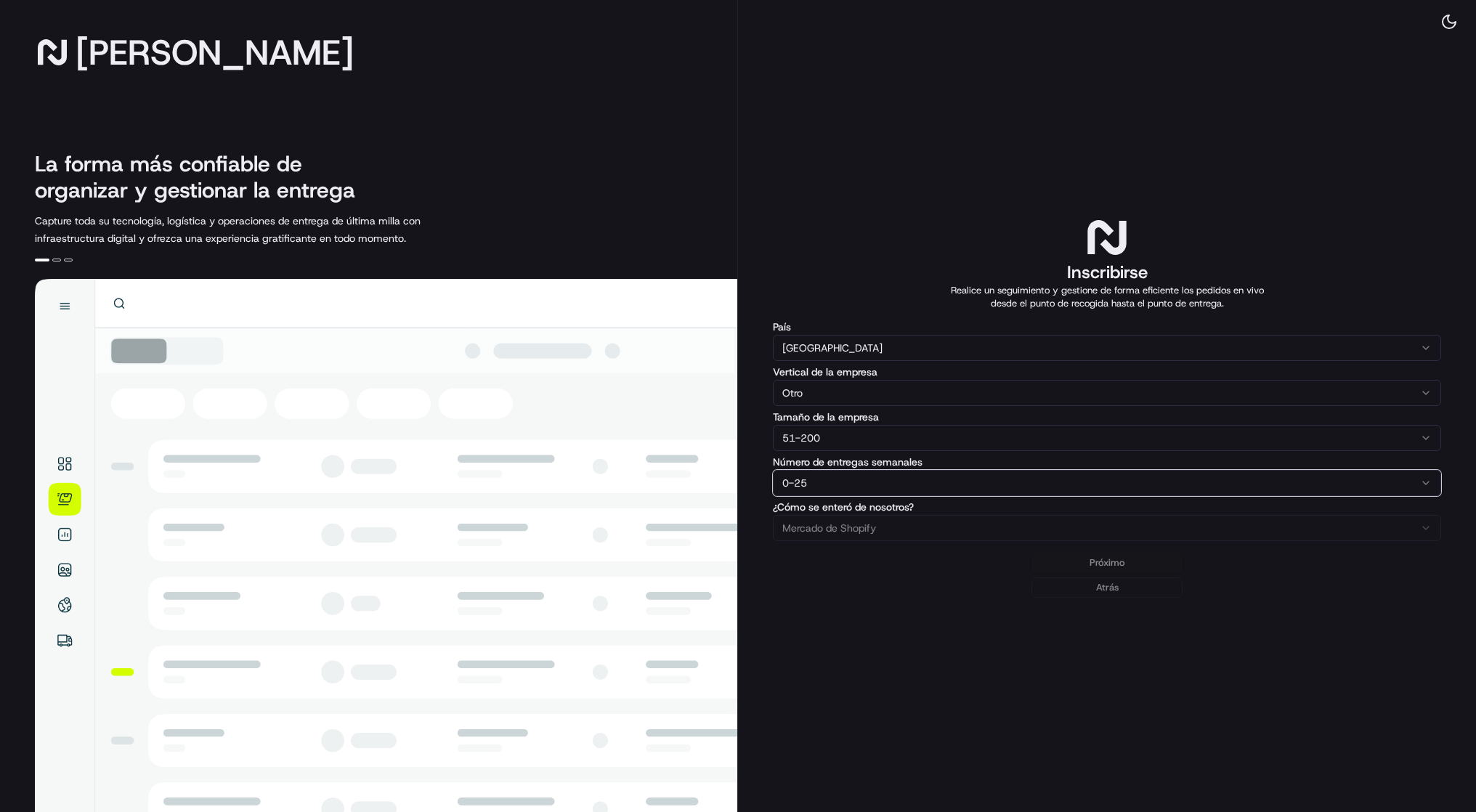
click at [931, 496] on button "0-25" at bounding box center [1107, 483] width 668 height 27
click at [1140, 598] on div "Próximo Atrás" at bounding box center [1107, 575] width 668 height 45
drag, startPoint x: 1140, startPoint y: 621, endPoint x: 1140, endPoint y: 639, distance: 18.0
click at [1140, 598] on div "Próximo Atrás" at bounding box center [1107, 575] width 668 height 45
click at [1122, 598] on div "Próximo Atrás" at bounding box center [1107, 575] width 668 height 45
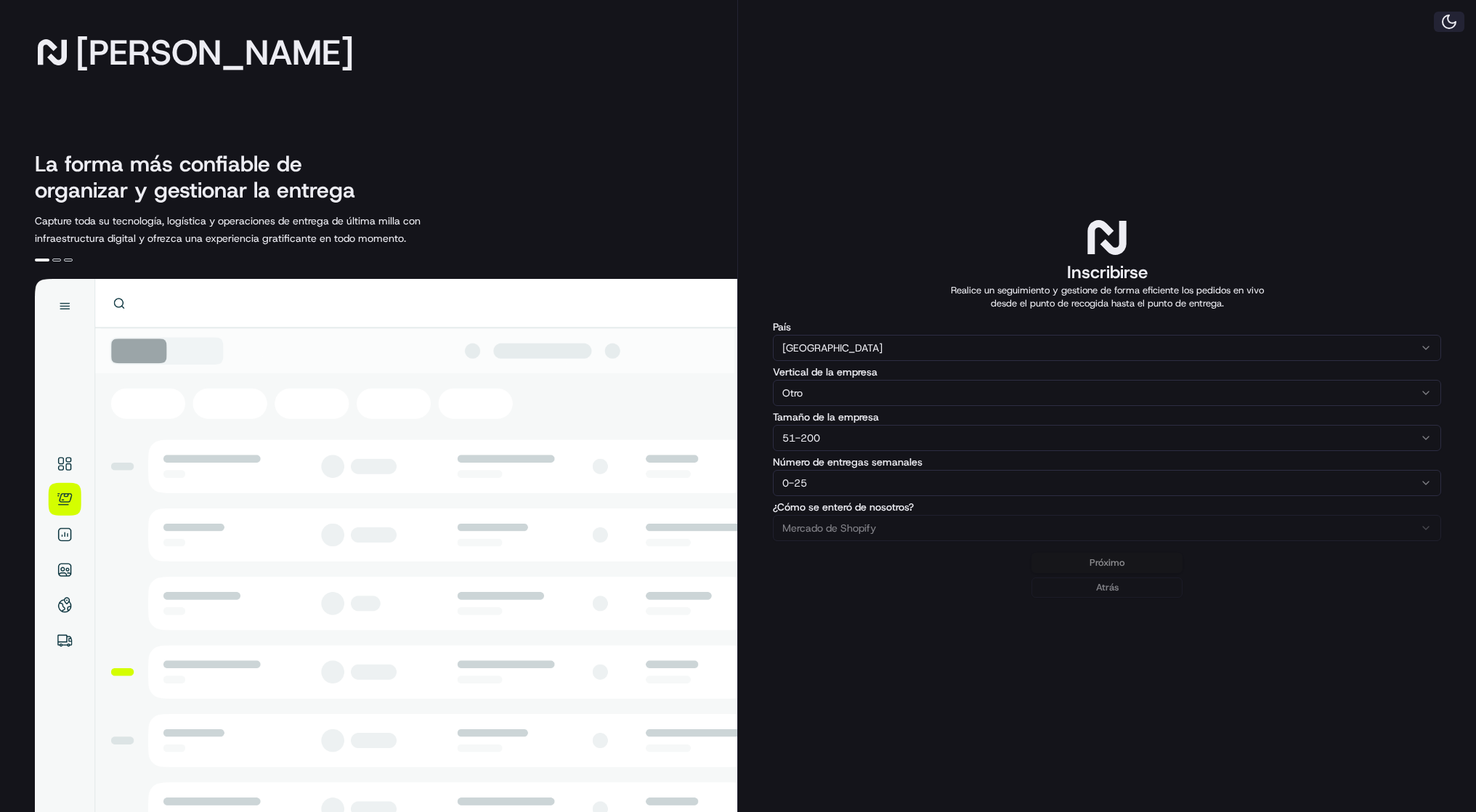
click at [1437, 32] on button at bounding box center [1449, 22] width 30 height 21
click at [1083, 598] on div "Próximo Atrás" at bounding box center [1107, 575] width 668 height 45
click at [1078, 598] on div "Próximo Atrás" at bounding box center [1107, 575] width 668 height 45
click at [1070, 451] on button "51-200" at bounding box center [1107, 438] width 668 height 27
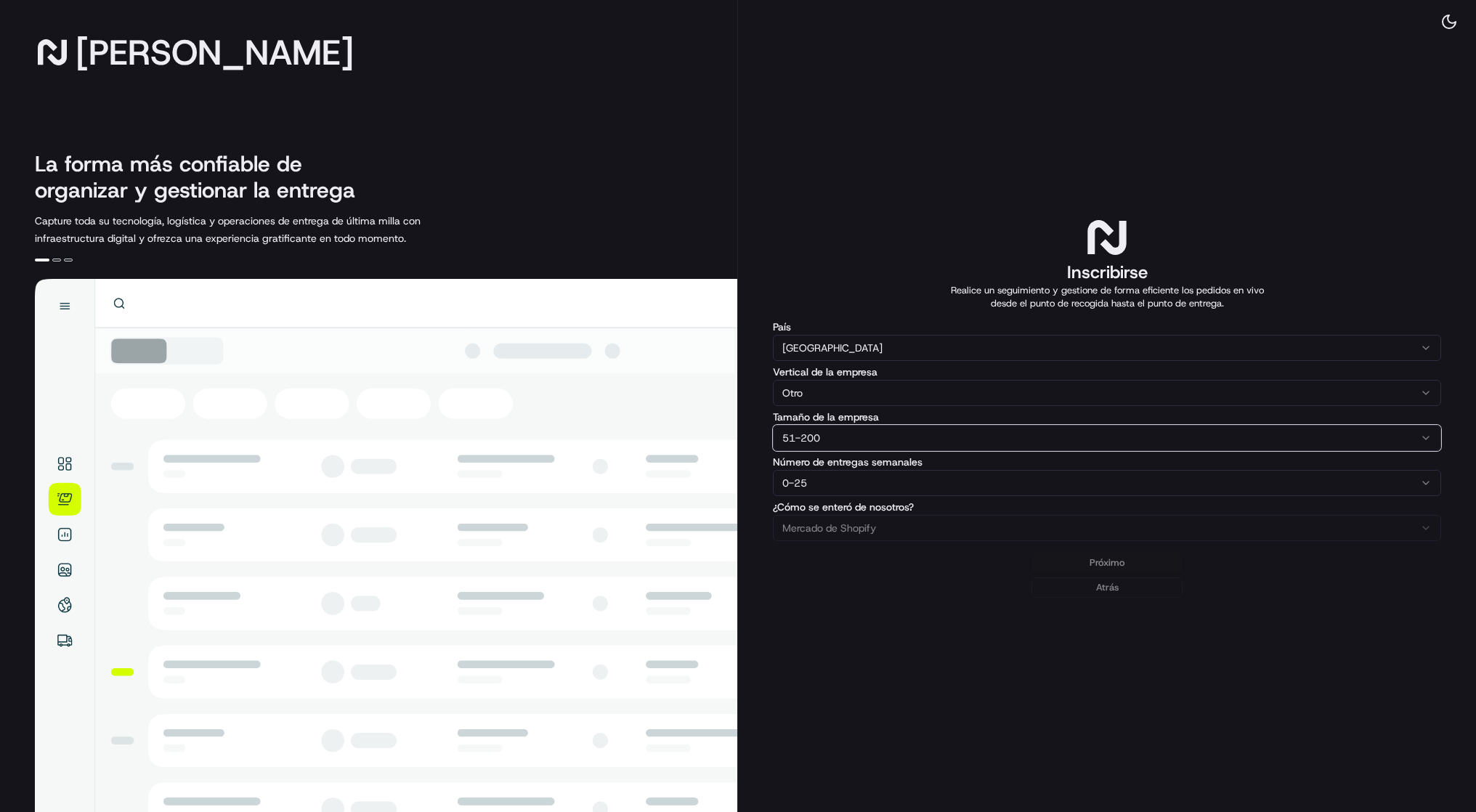
click at [1070, 451] on button "51-200" at bounding box center [1107, 438] width 668 height 27
click at [1420, 444] on icon "button" at bounding box center [1426, 438] width 12 height 12
